Goal: Task Accomplishment & Management: Use online tool/utility

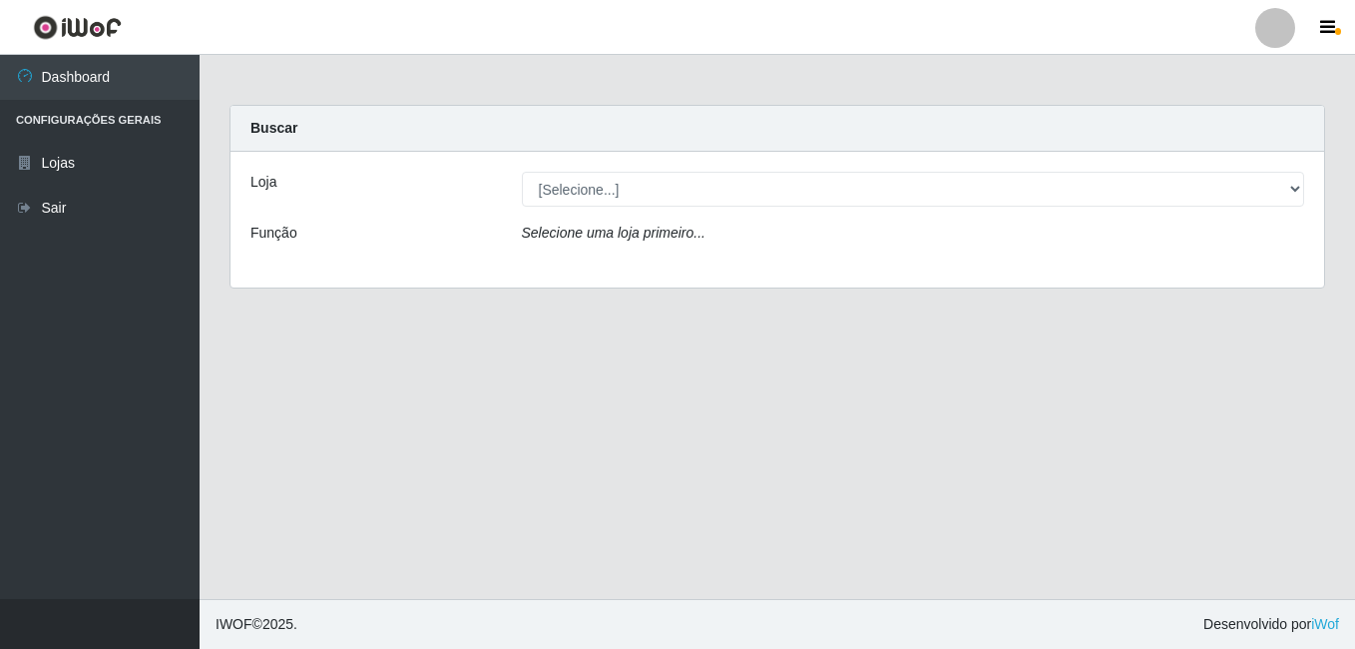
click at [274, 188] on label "Loja" at bounding box center [263, 182] width 26 height 21
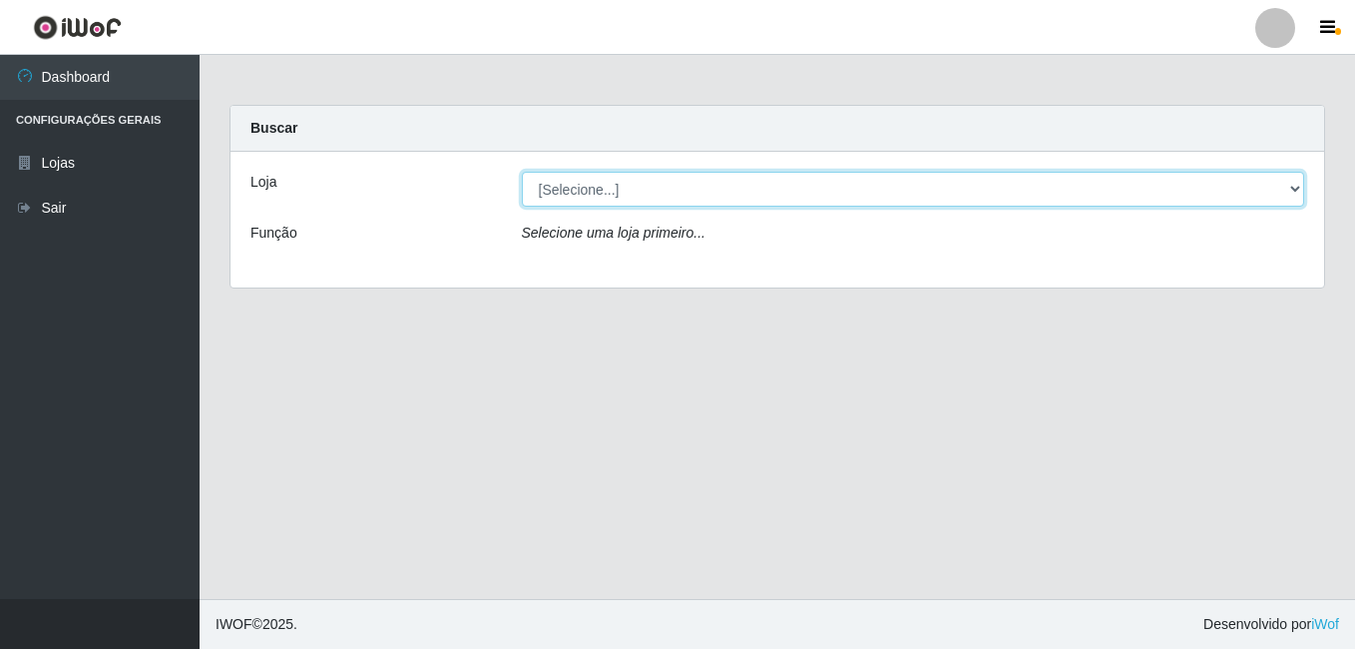
click at [522, 188] on select "[Selecione...] Ajubá Mercado" at bounding box center [913, 189] width 783 height 35
click at [1297, 188] on select "[Selecione...] Ajubá Mercado" at bounding box center [913, 189] width 783 height 35
select select "402"
click at [522, 172] on select "[Selecione...] Ajubá Mercado" at bounding box center [913, 189] width 783 height 35
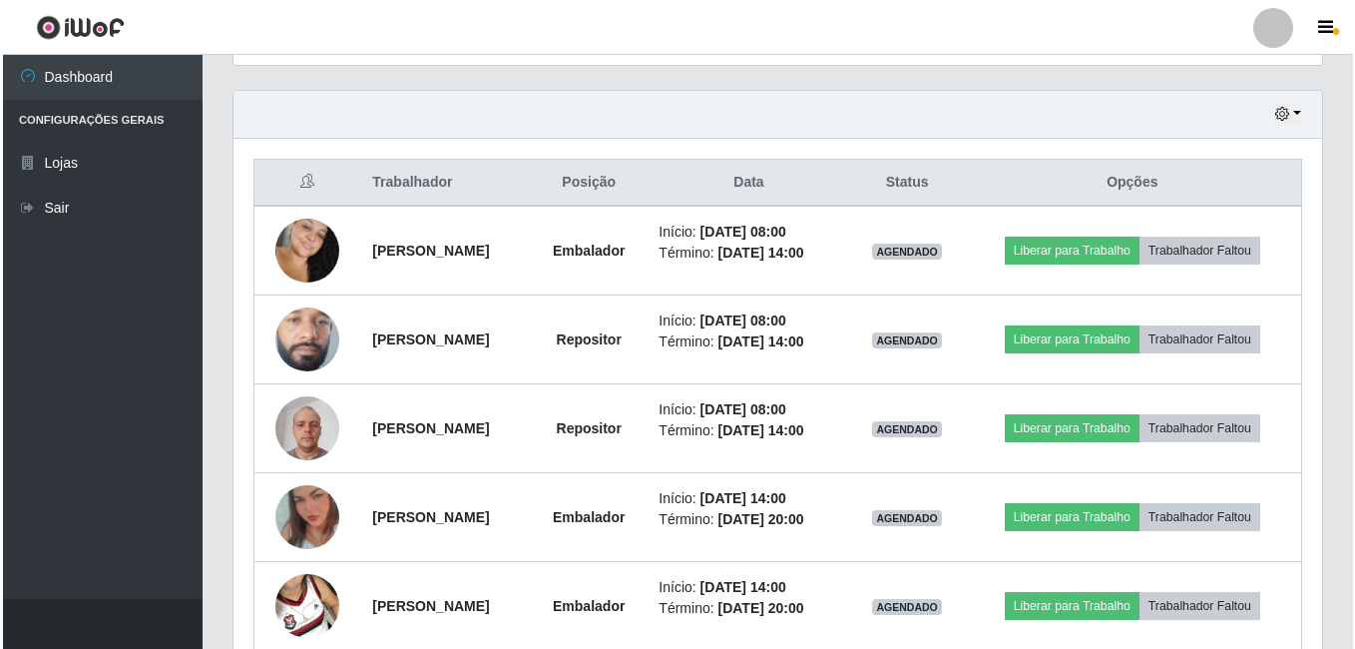
scroll to position [765, 0]
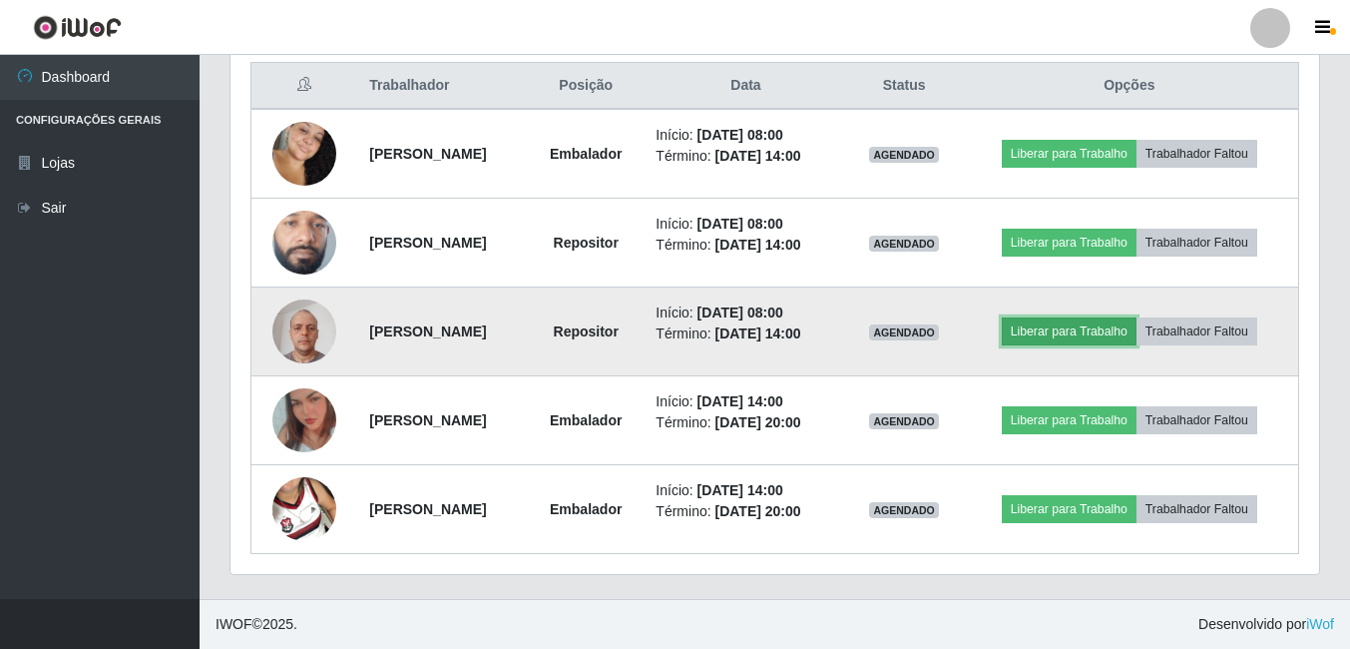
click at [1107, 327] on button "Liberar para Trabalho" at bounding box center [1069, 331] width 135 height 28
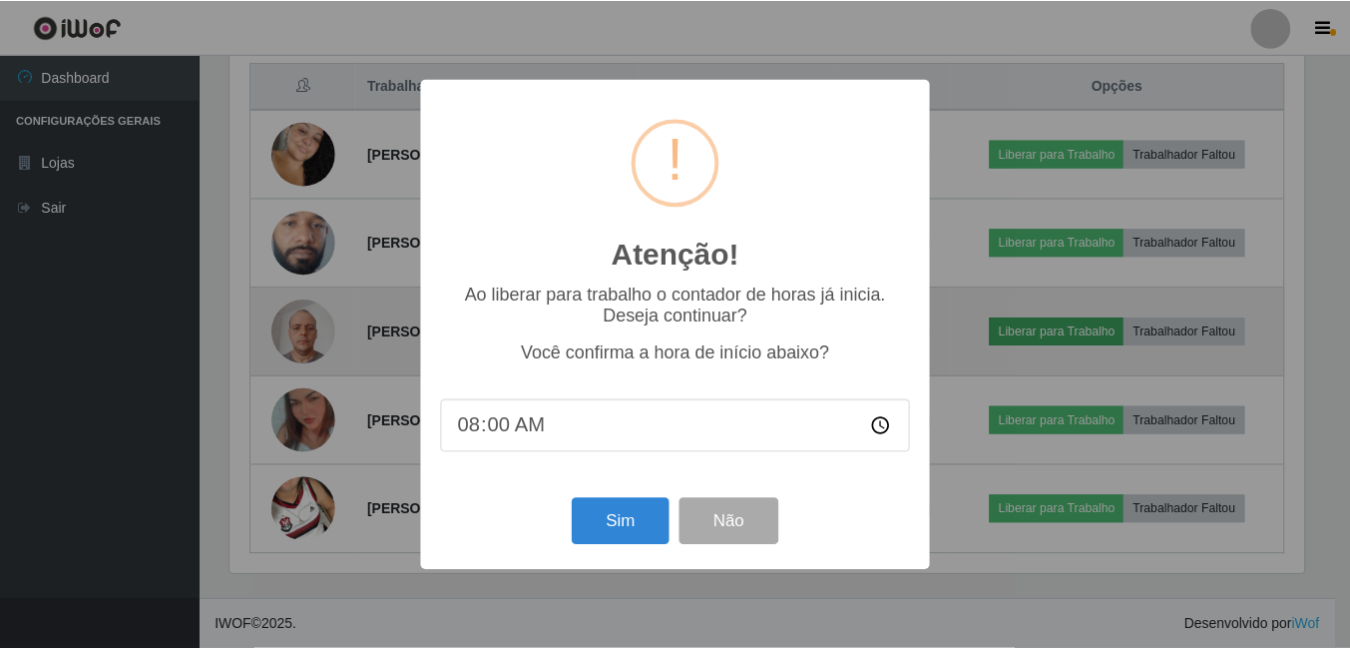
scroll to position [414, 1079]
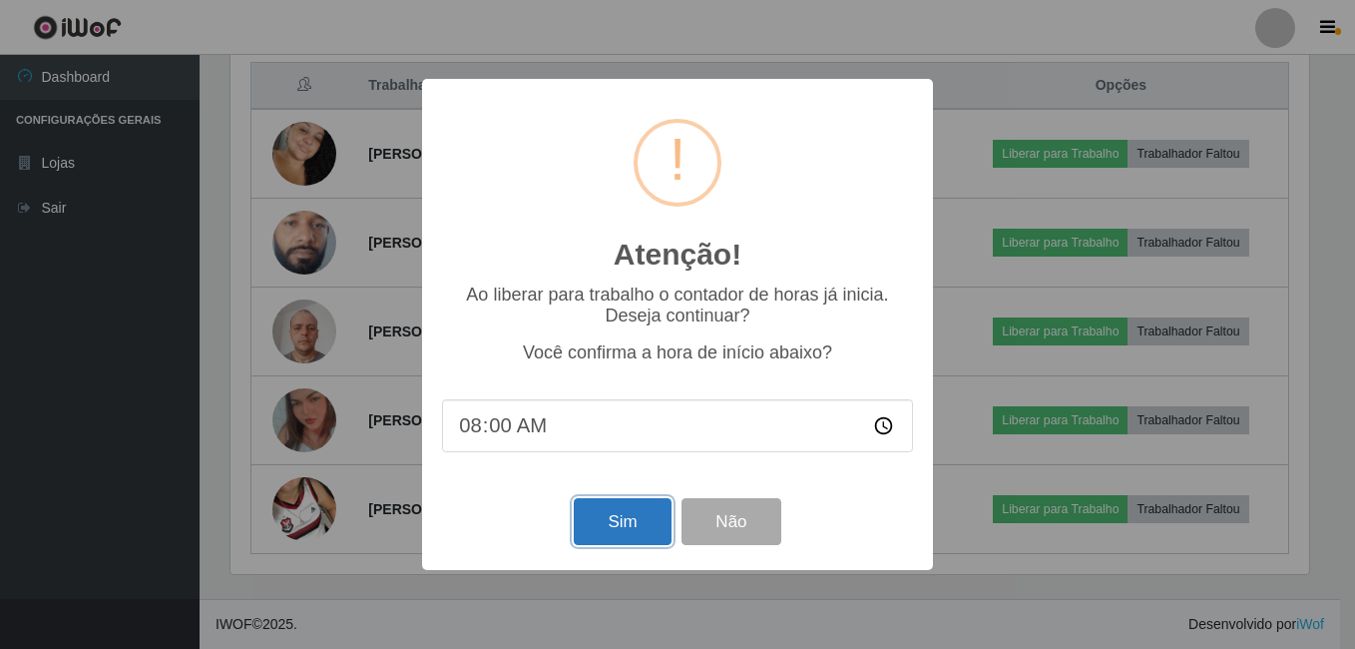
click at [625, 520] on button "Sim" at bounding box center [622, 521] width 97 height 47
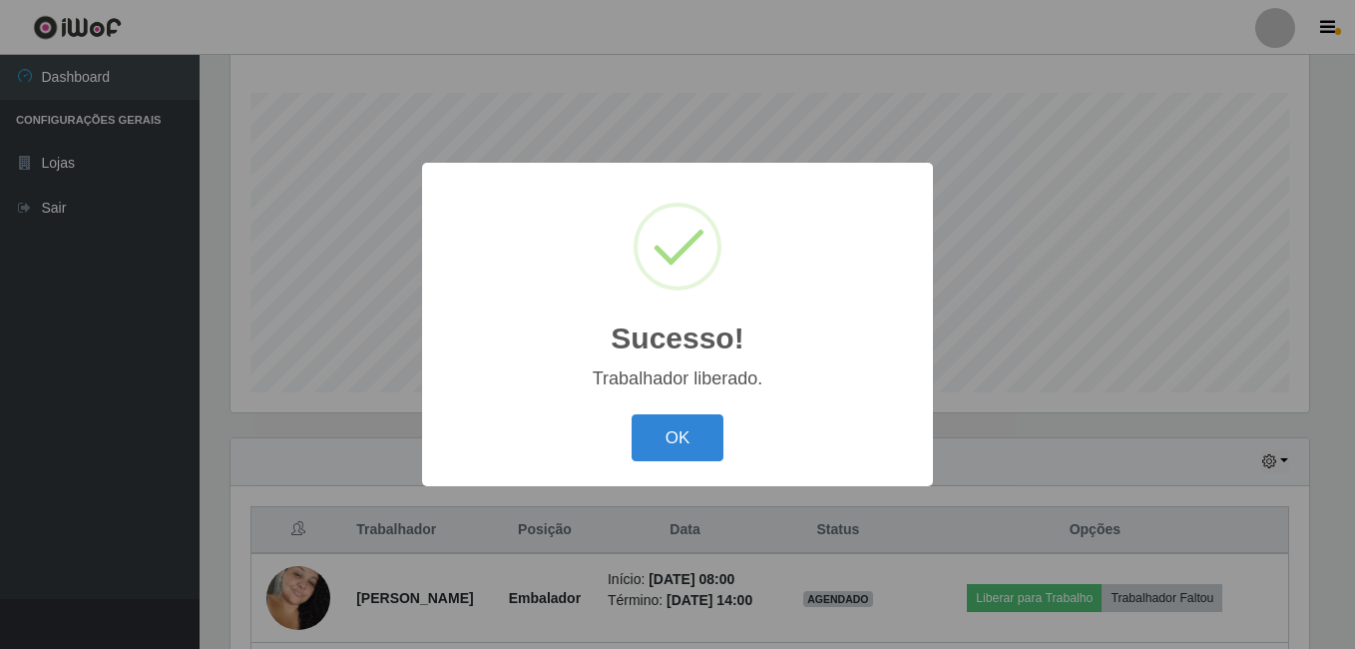
click at [685, 412] on div "OK Cancel" at bounding box center [677, 437] width 471 height 57
click at [680, 430] on button "OK" at bounding box center [678, 437] width 93 height 47
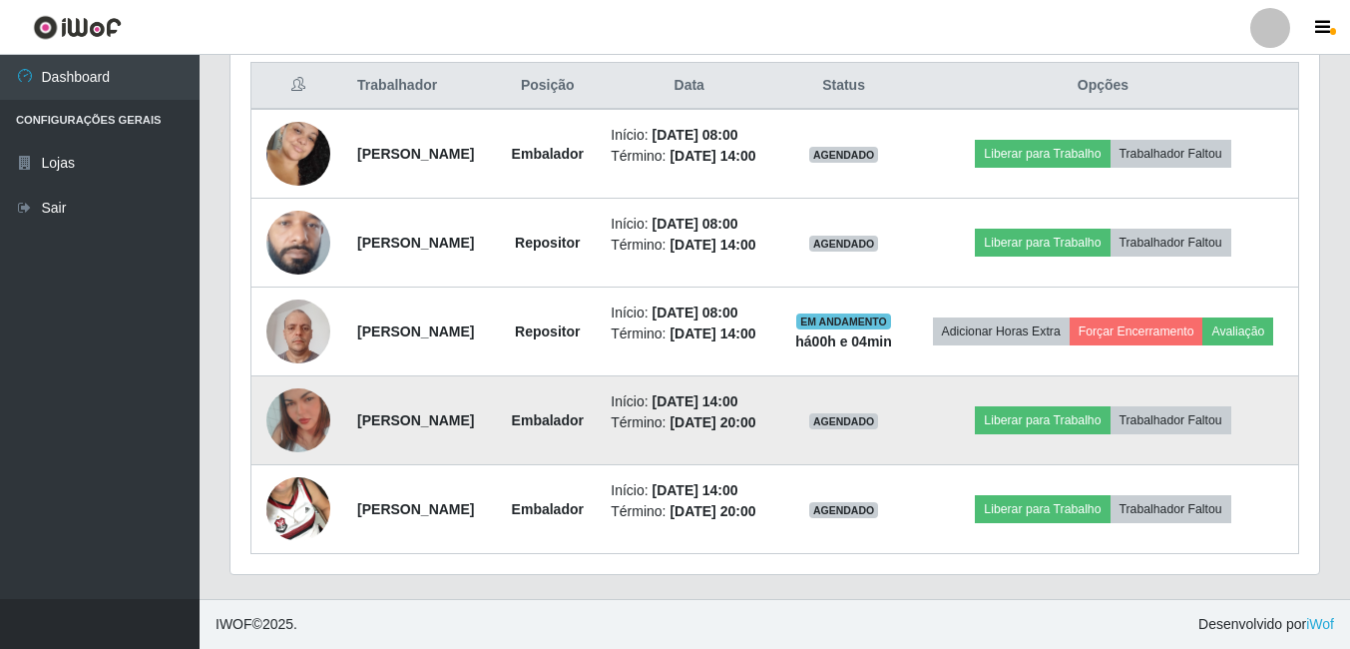
scroll to position [820, 0]
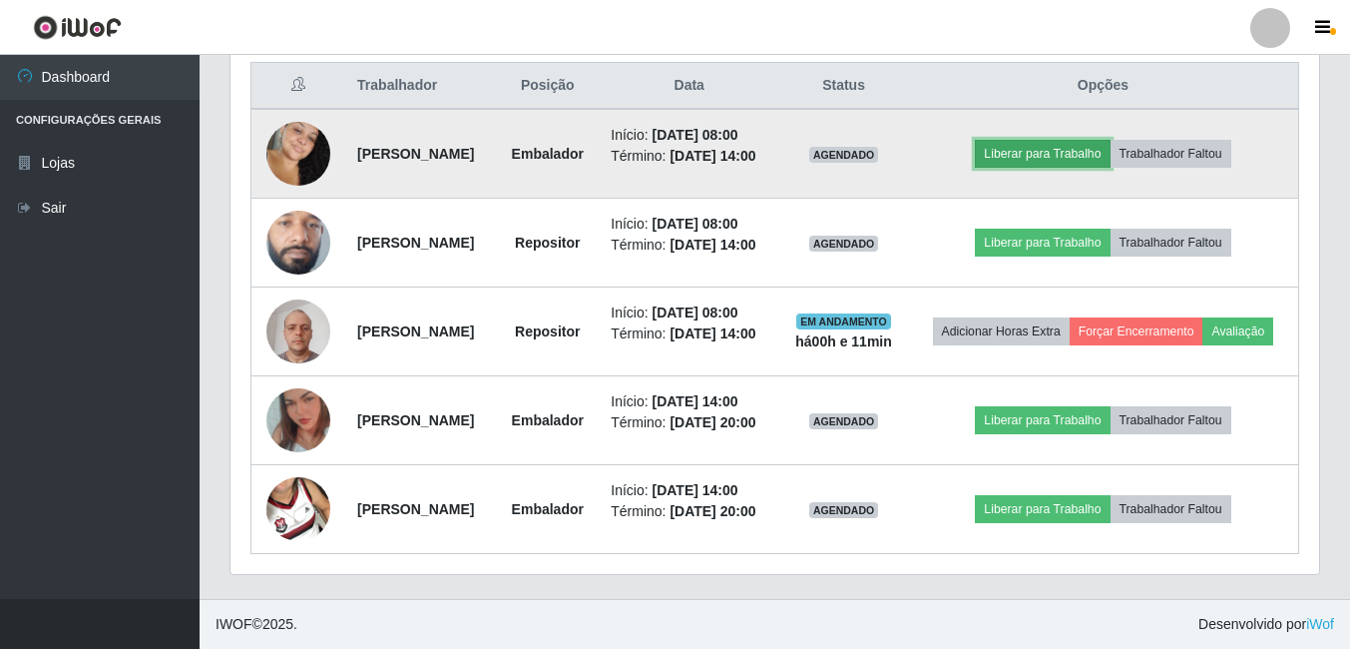
click at [1051, 140] on button "Liberar para Trabalho" at bounding box center [1042, 154] width 135 height 28
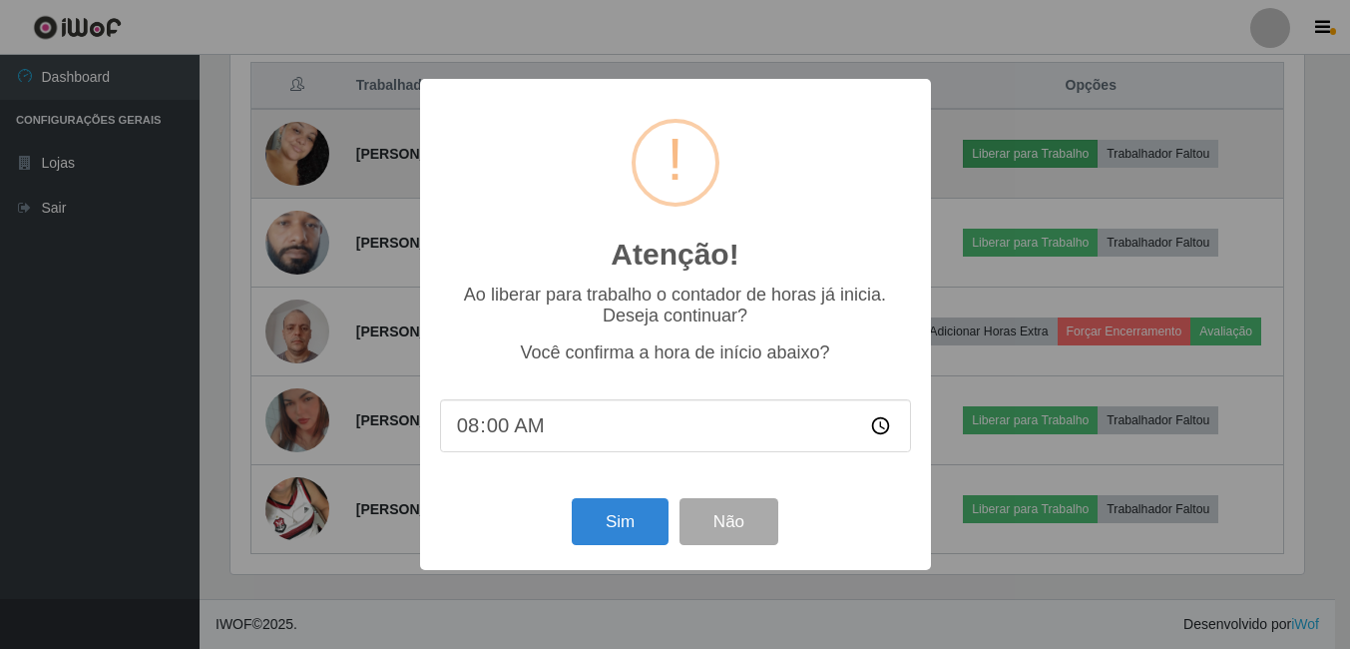
scroll to position [414, 1079]
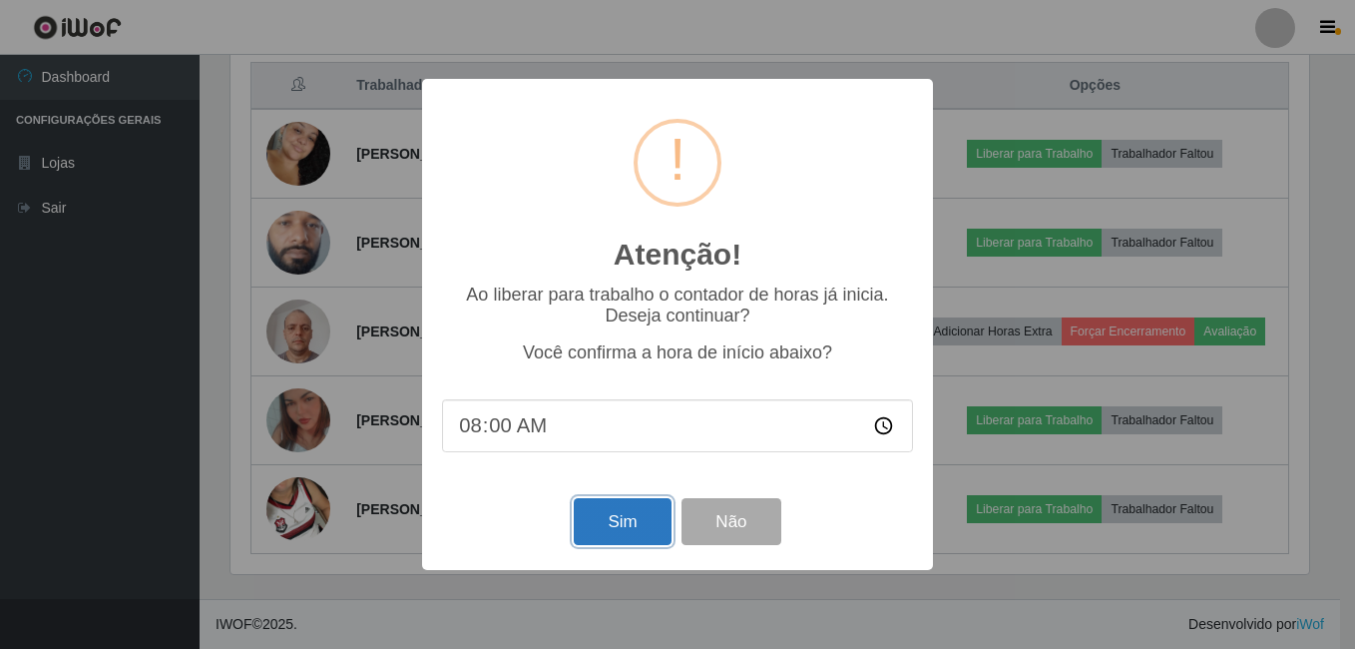
click at [652, 520] on button "Sim" at bounding box center [622, 521] width 97 height 47
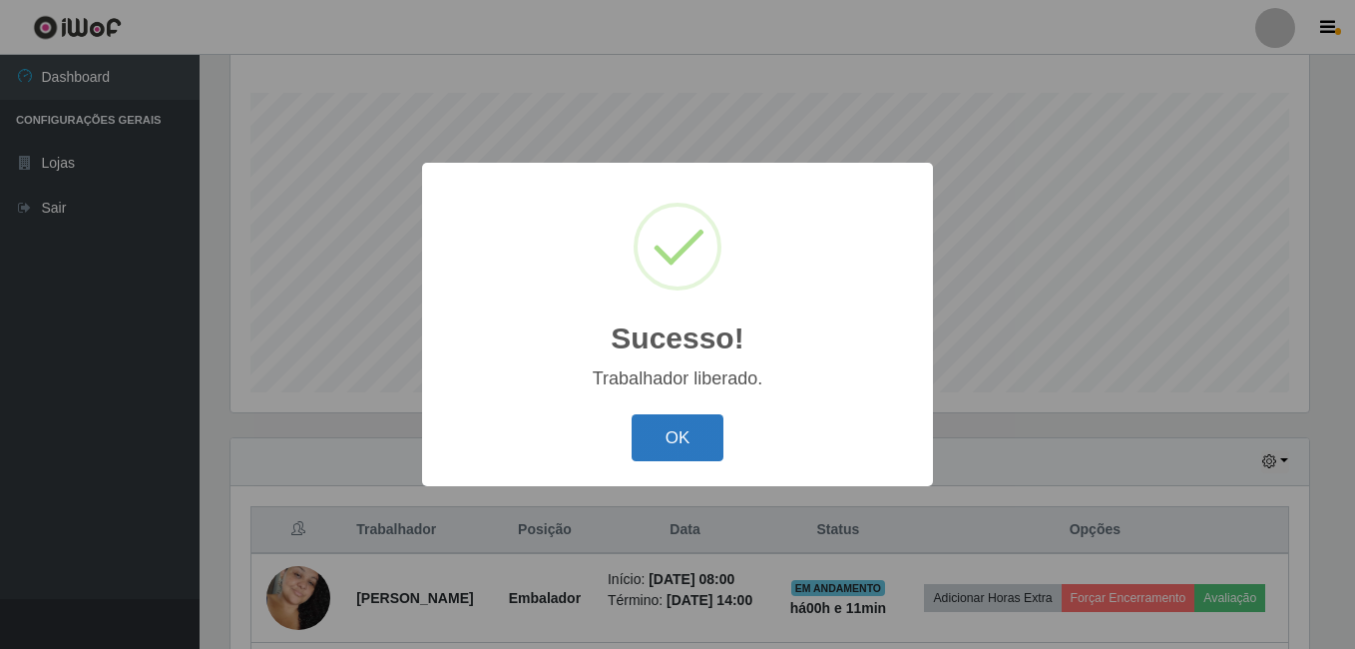
click at [667, 445] on button "OK" at bounding box center [678, 437] width 93 height 47
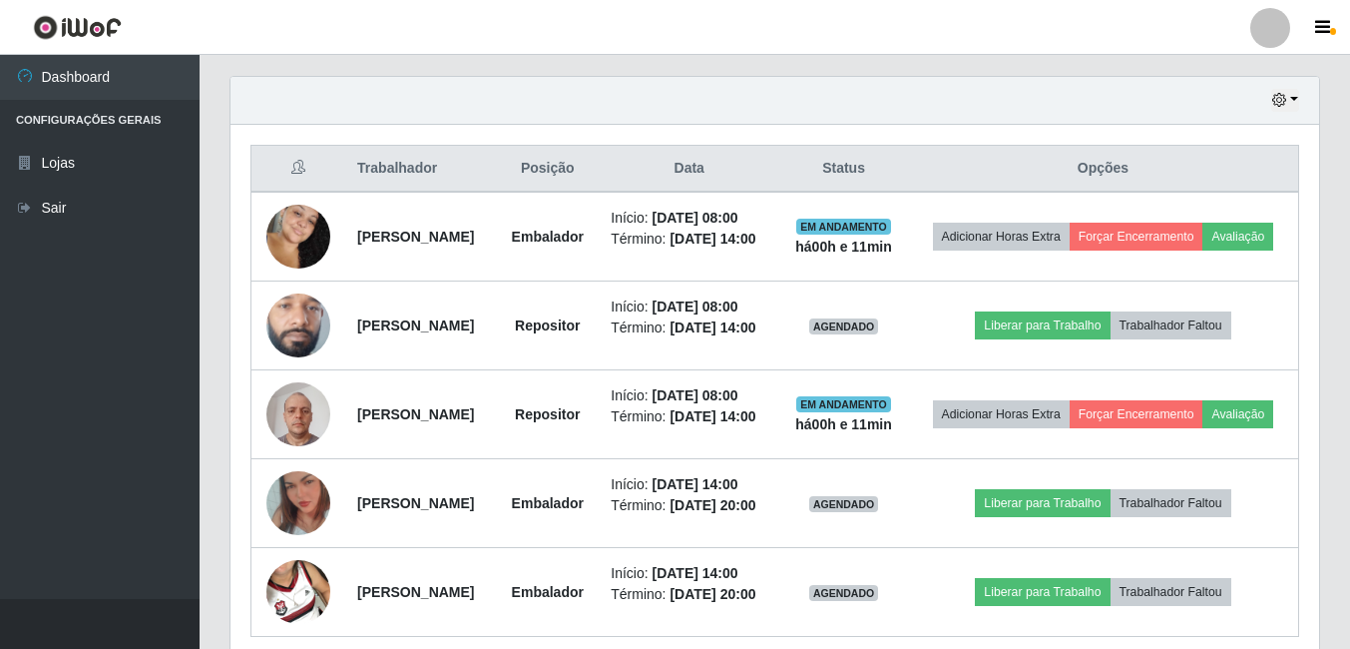
scroll to position [721, 0]
